Goal: Task Accomplishment & Management: Manage account settings

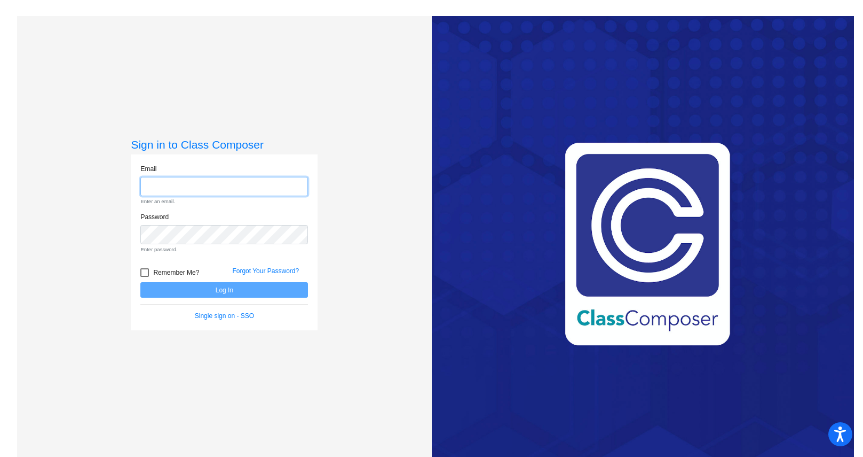
type input "[EMAIL_ADDRESS][PERSON_NAME][DOMAIN_NAME]"
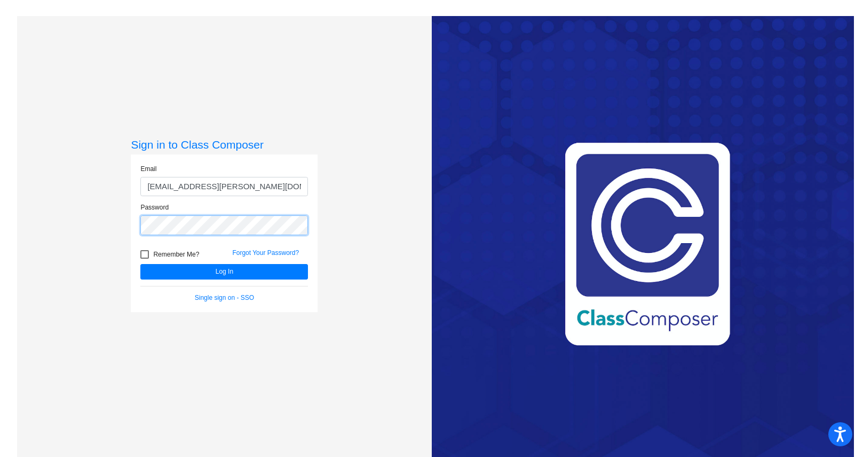
click at [264, 237] on div "Password" at bounding box center [224, 221] width 184 height 39
click at [379, 164] on div "Sign in to Class Composer Email [EMAIL_ADDRESS][PERSON_NAME][DOMAIN_NAME] Passw…" at bounding box center [224, 244] width 414 height 457
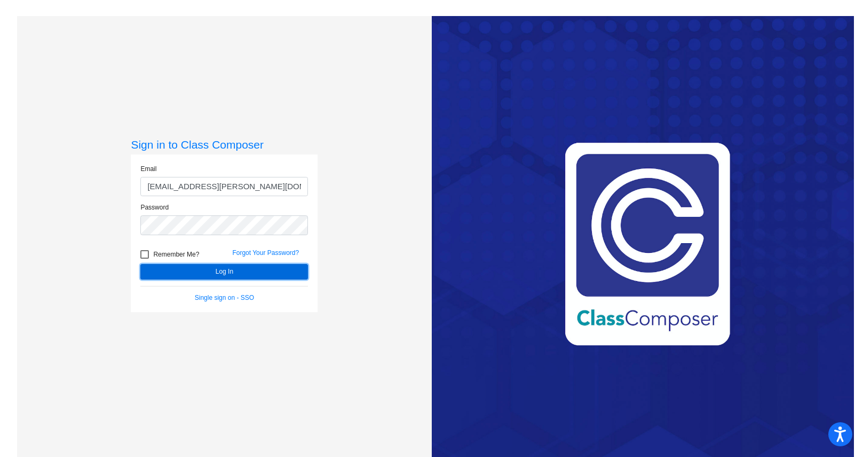
click at [251, 273] on button "Log In" at bounding box center [224, 271] width 168 height 15
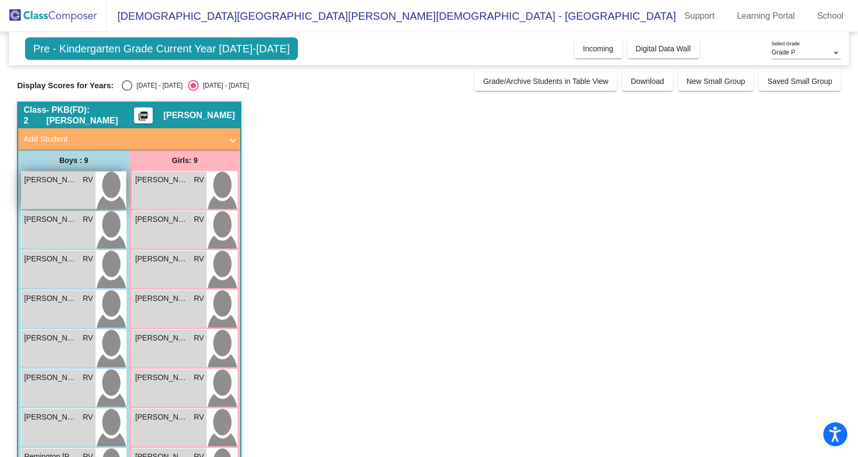
click at [74, 196] on div "Aaryav Dahal RV lock do_not_disturb_alt" at bounding box center [58, 189] width 74 height 37
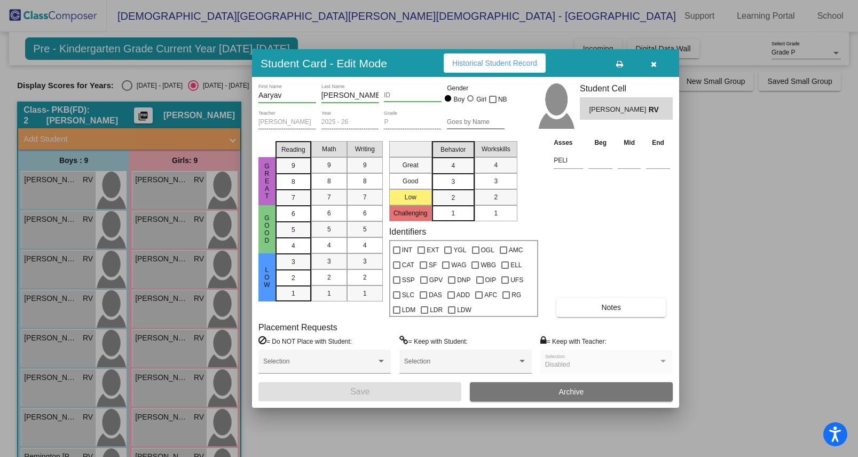
click at [603, 311] on button "Notes" at bounding box center [610, 306] width 109 height 19
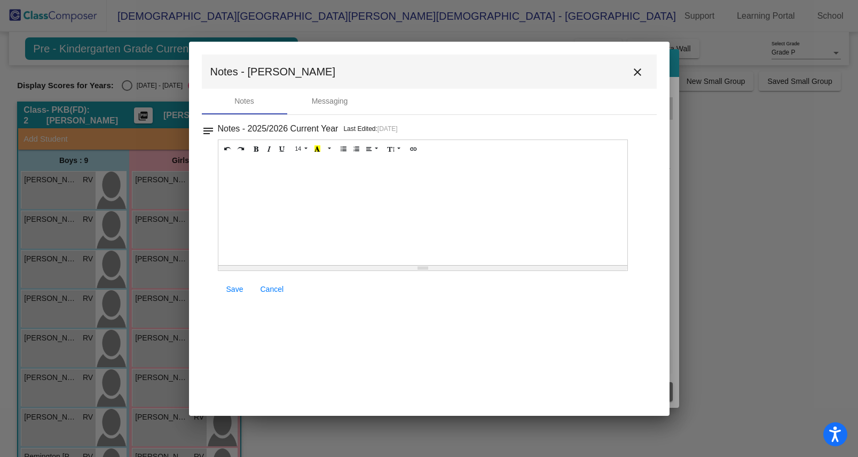
click at [634, 72] on mat-icon "close" at bounding box center [637, 72] width 13 height 13
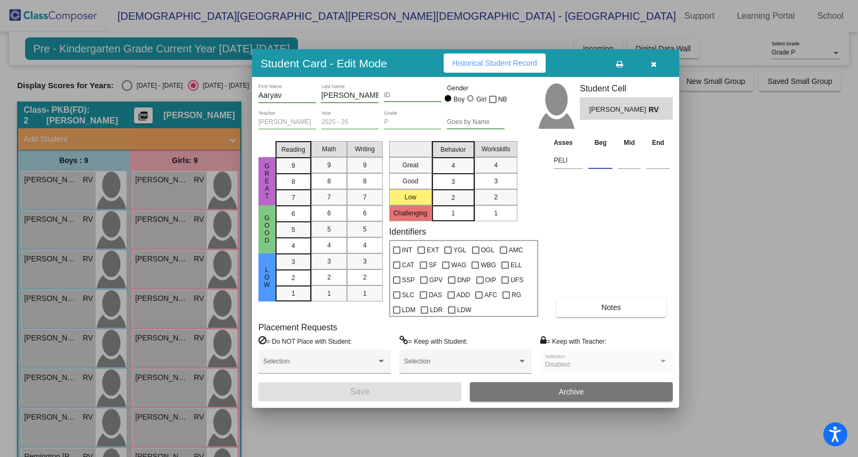
click at [599, 166] on input at bounding box center [600, 160] width 24 height 16
click at [654, 67] on icon "button" at bounding box center [654, 63] width 6 height 7
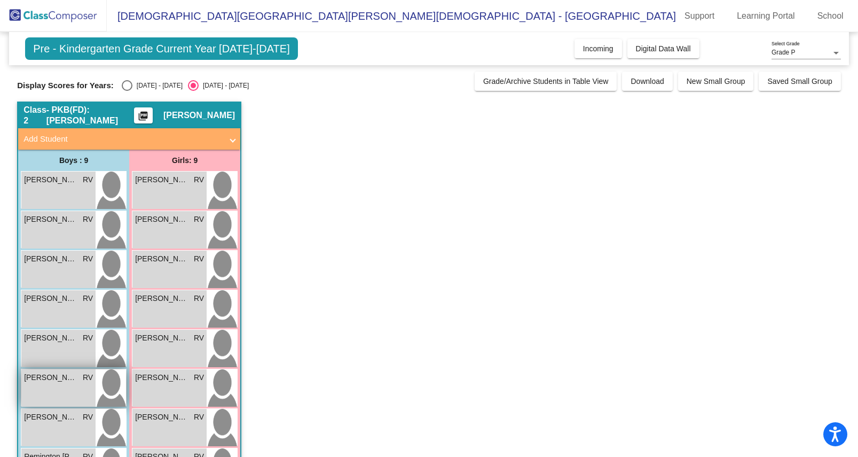
click at [56, 386] on div "Luke Leeson RV lock do_not_disturb_alt" at bounding box center [58, 387] width 74 height 37
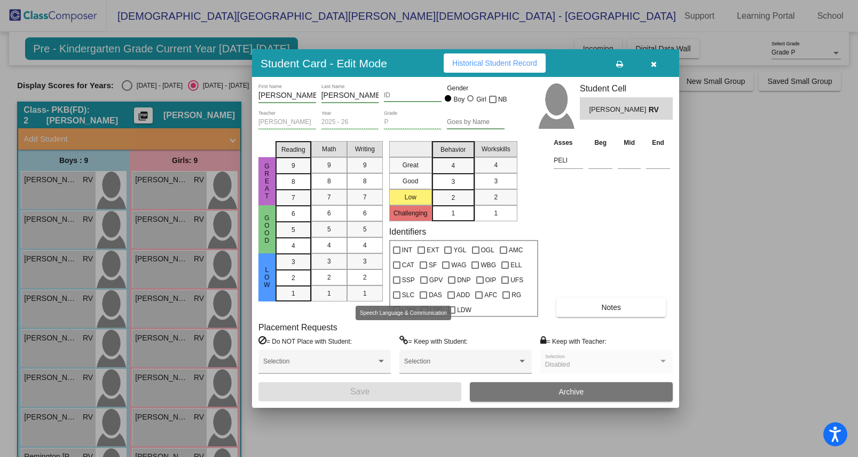
click at [399, 295] on div at bounding box center [396, 294] width 7 height 7
click at [397, 299] on input "SLC" at bounding box center [396, 299] width 1 height 1
checkbox input "true"
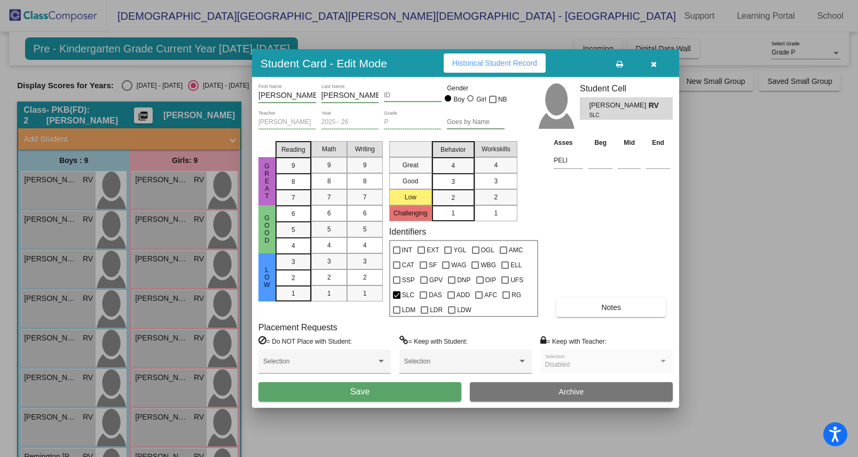
click at [401, 393] on button "Save" at bounding box center [359, 391] width 203 height 19
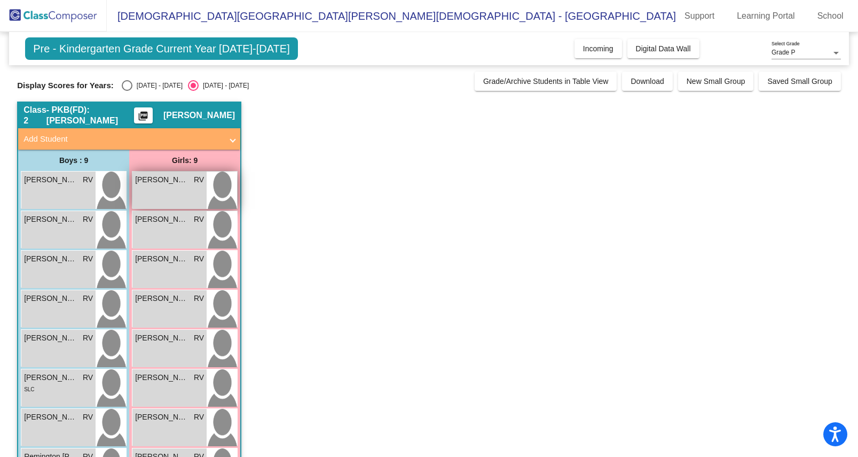
click at [168, 193] on div "Ainsley Schabowsky RV lock do_not_disturb_alt" at bounding box center [169, 189] width 74 height 37
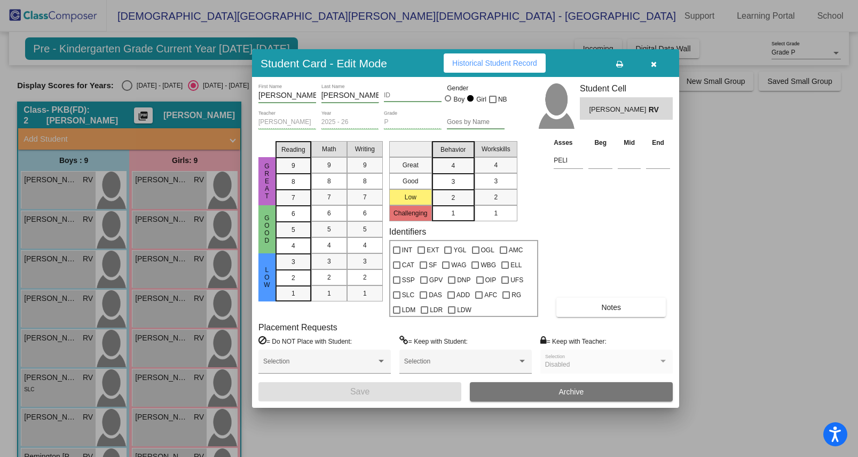
click at [656, 61] on icon "button" at bounding box center [654, 63] width 6 height 7
